Goal: Information Seeking & Learning: Learn about a topic

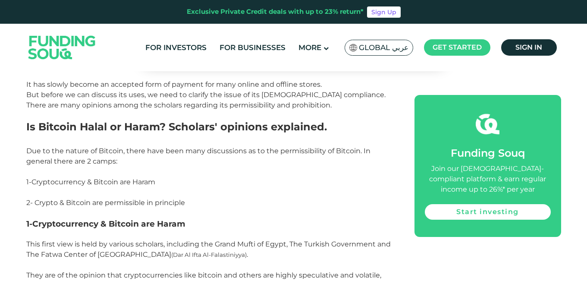
scroll to position [640, 0]
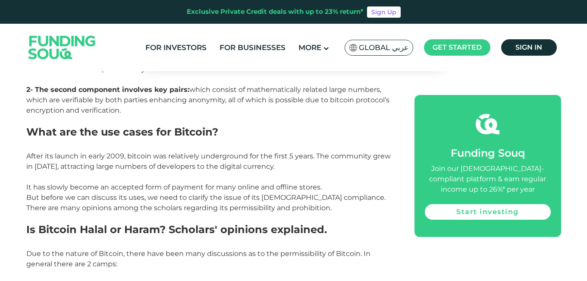
scroll to position [537, 0]
